Goal: Task Accomplishment & Management: Complete application form

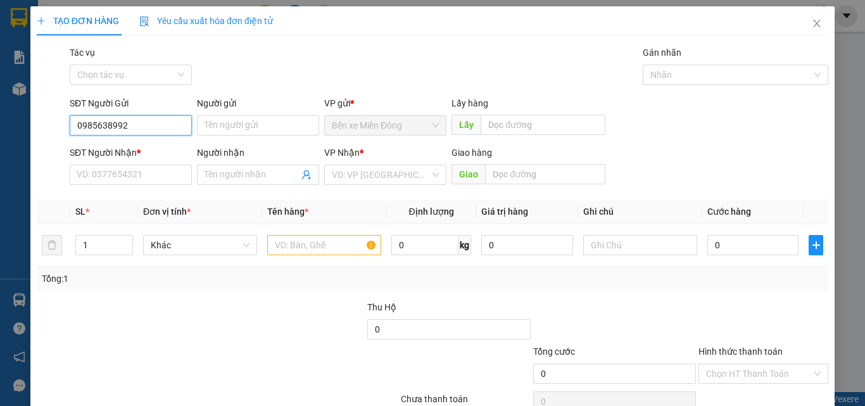
click at [99, 129] on input "0985638992" at bounding box center [131, 125] width 122 height 20
click at [107, 130] on input "0985638992" at bounding box center [131, 125] width 122 height 20
click at [110, 125] on input "0985638992" at bounding box center [131, 125] width 122 height 20
type input "0985639992"
click at [109, 144] on div "0985639992" at bounding box center [130, 151] width 106 height 14
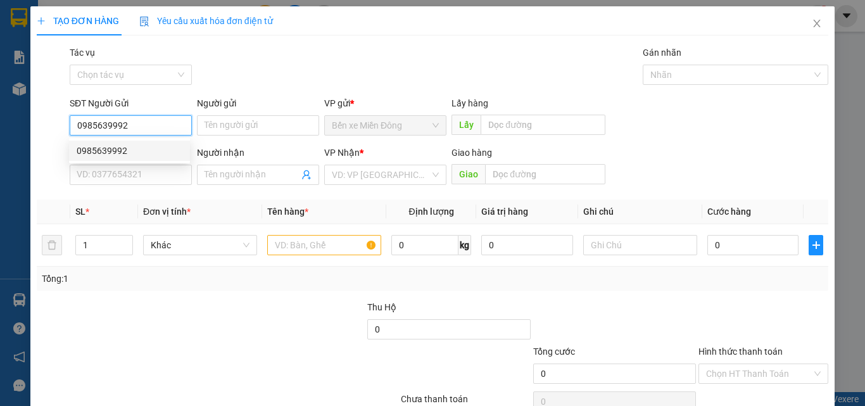
type input "0987192719"
type input "KM59"
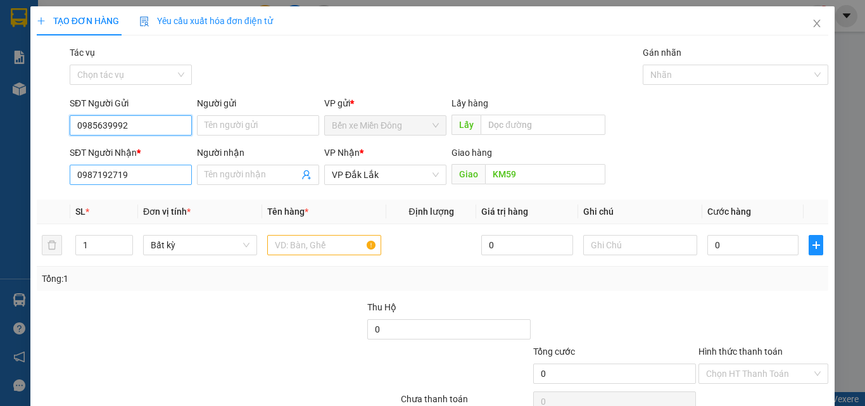
type input "0985639992"
drag, startPoint x: 134, startPoint y: 169, endPoint x: 0, endPoint y: 195, distance: 136.9
click at [0, 194] on div "TẠO ĐƠN HÀNG Yêu cầu xuất hóa đơn điện tử Transit Pickup Surcharge Ids Transit …" at bounding box center [432, 203] width 865 height 406
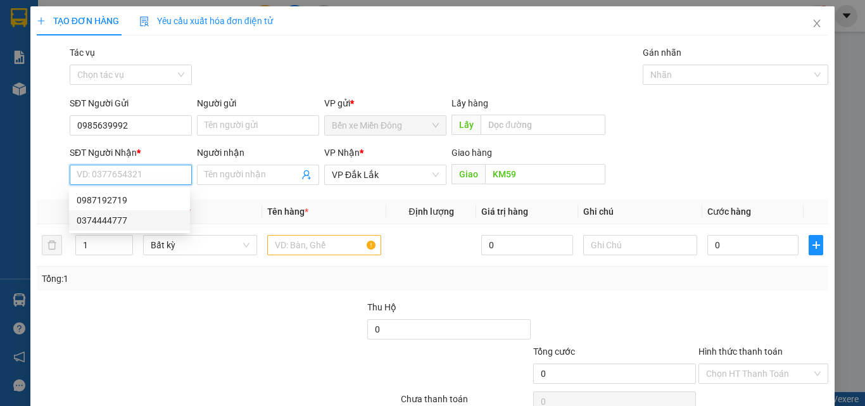
drag, startPoint x: 91, startPoint y: 222, endPoint x: 229, endPoint y: 233, distance: 137.9
click at [92, 223] on div "0374444777" at bounding box center [130, 220] width 106 height 14
type input "0374444777"
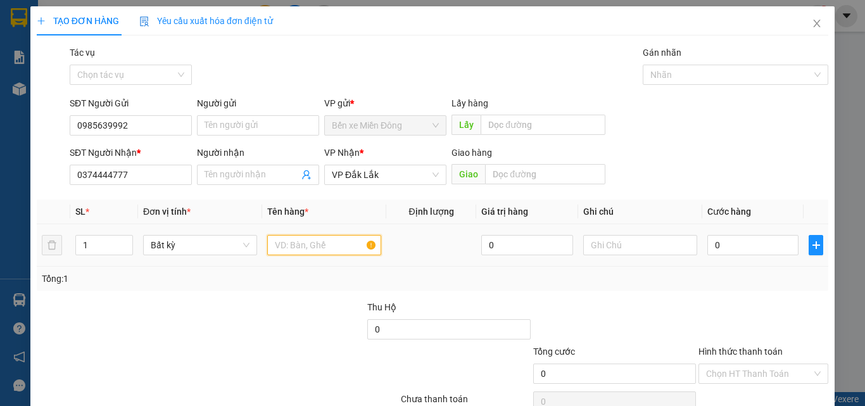
click at [282, 248] on input "text" at bounding box center [324, 245] width 114 height 20
type input "1 CỤC ĐEN"
click at [739, 247] on input "0" at bounding box center [753, 245] width 91 height 20
type input "05"
type input "5"
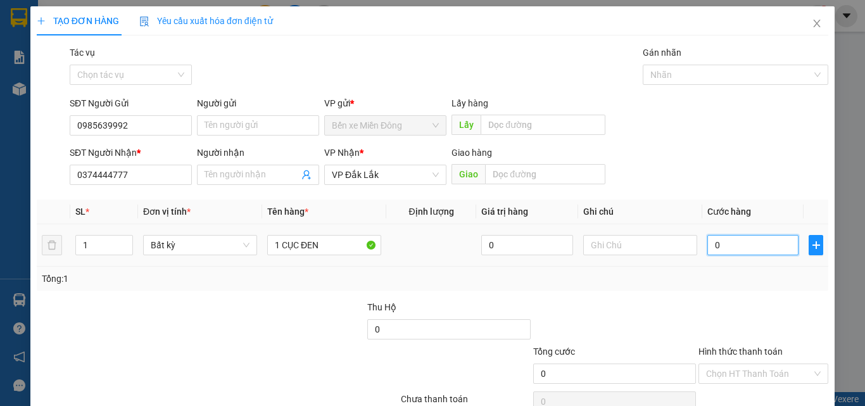
type input "5"
type input "050"
type input "50"
type input "50.000"
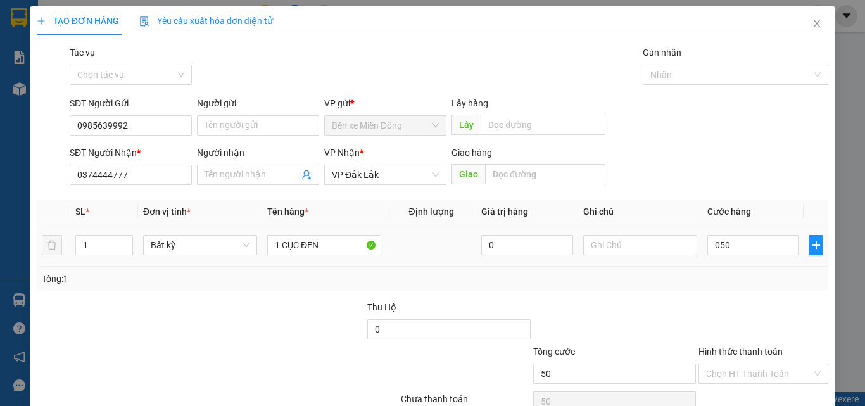
type input "50.000"
click at [746, 308] on div "Transit Pickup Surcharge Ids Transit Deliver Surcharge Ids Transit Deliver Surc…" at bounding box center [433, 245] width 792 height 398
drag, startPoint x: 735, startPoint y: 372, endPoint x: 735, endPoint y: 363, distance: 9.5
click at [735, 372] on input "Hình thức thanh toán" at bounding box center [759, 373] width 106 height 19
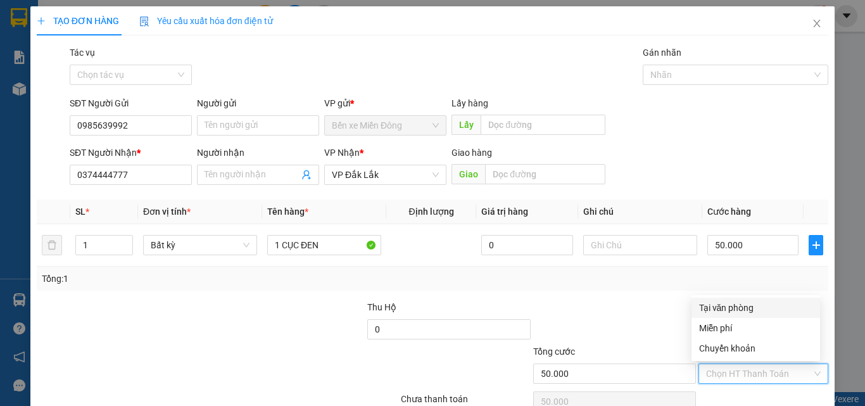
click at [729, 303] on div "Tại văn phòng" at bounding box center [755, 308] width 113 height 14
type input "0"
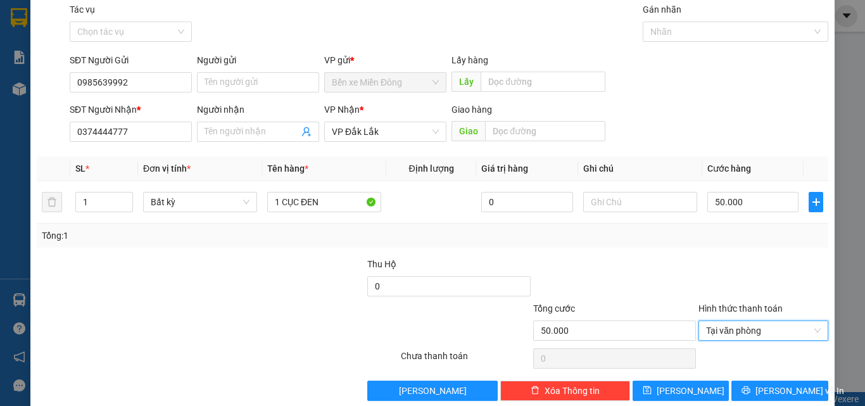
scroll to position [63, 0]
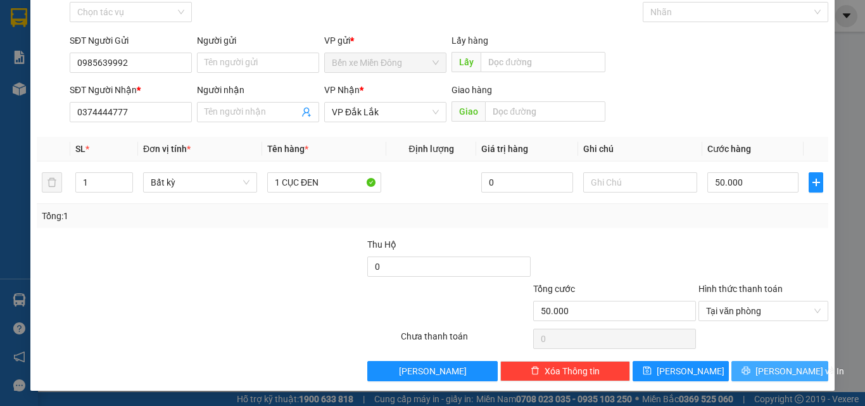
click at [777, 368] on span "[PERSON_NAME] và In" at bounding box center [800, 371] width 89 height 14
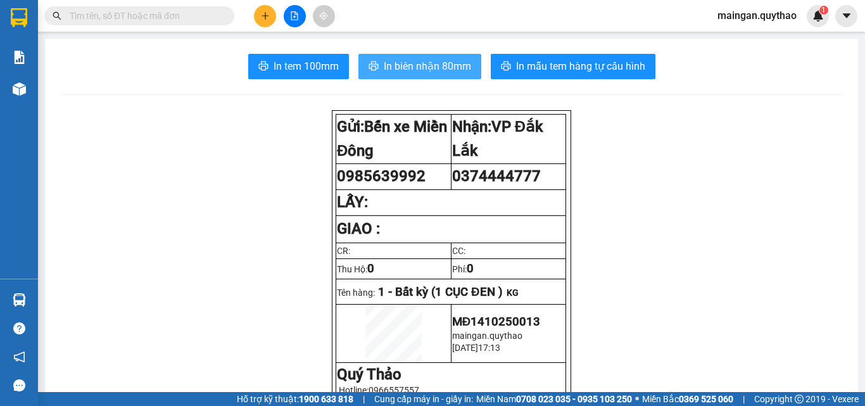
click at [421, 55] on button "In biên nhận 80mm" at bounding box center [420, 66] width 123 height 25
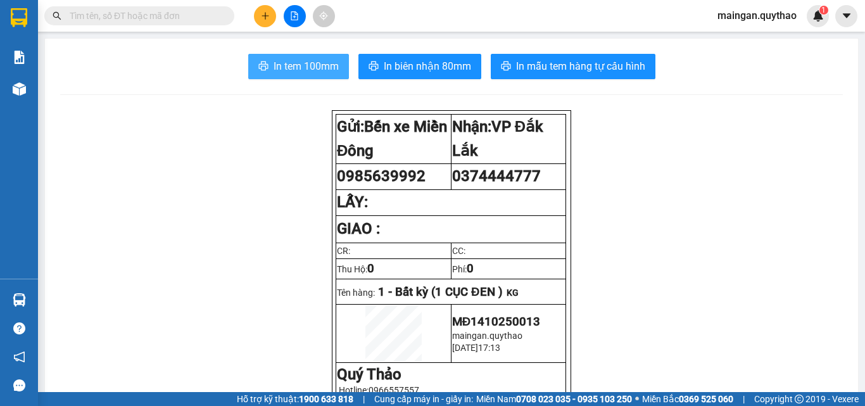
click at [321, 62] on span "In tem 100mm" at bounding box center [306, 66] width 65 height 16
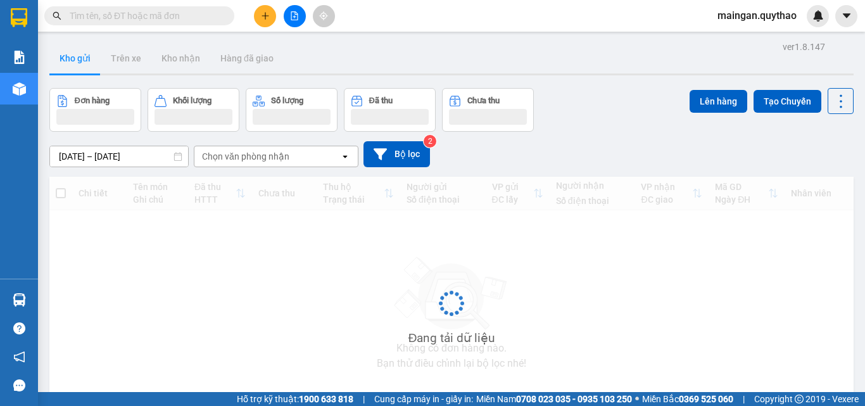
click at [176, 16] on input "text" at bounding box center [145, 16] width 150 height 14
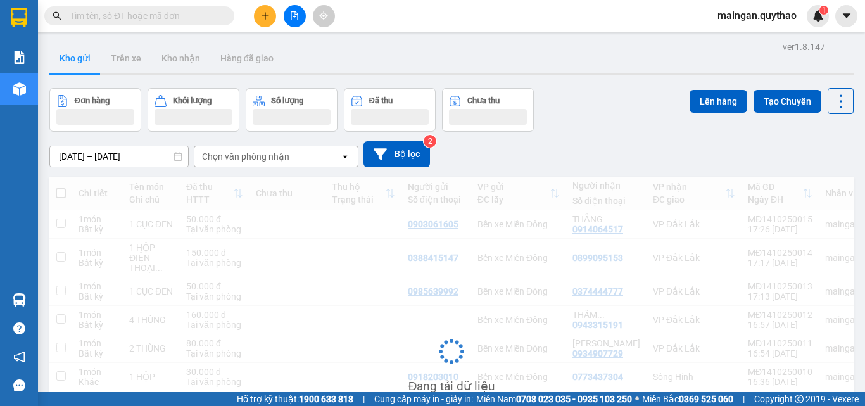
paste input "0345660079"
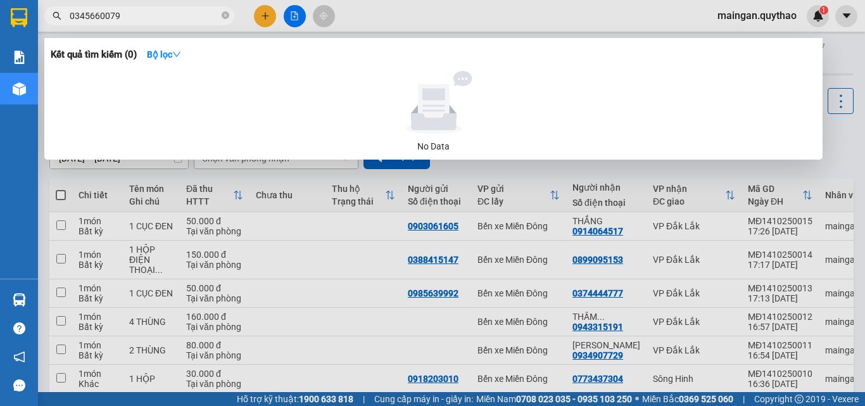
type input "0345660079"
drag, startPoint x: 228, startPoint y: 20, endPoint x: 219, endPoint y: 17, distance: 9.8
click at [227, 19] on icon "close-circle" at bounding box center [226, 15] width 8 height 8
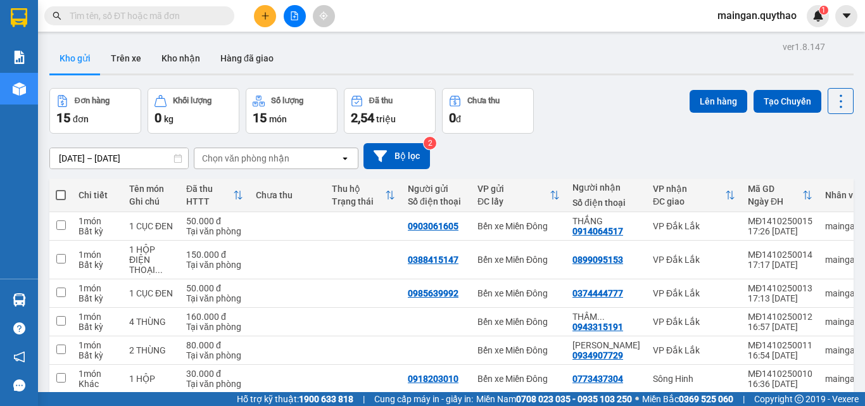
paste input "0935539386"
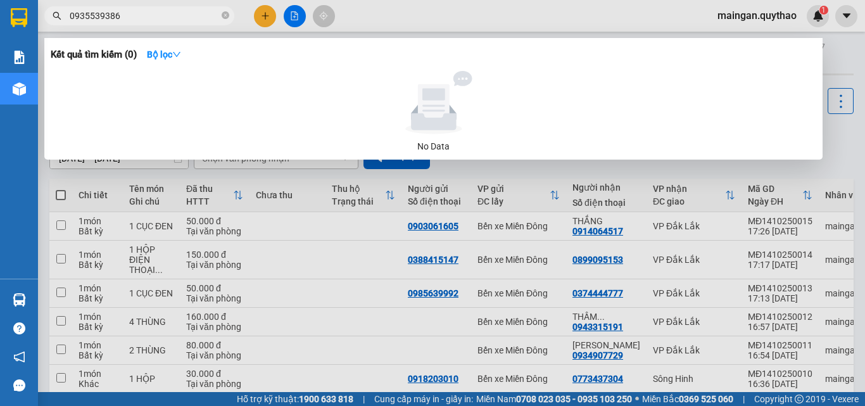
type input "0935539386"
